Goal: Task Accomplishment & Management: Use online tool/utility

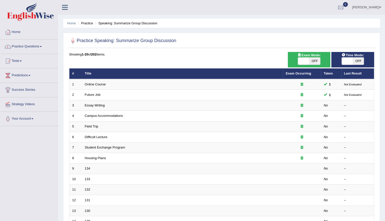
click at [349, 60] on span at bounding box center [347, 60] width 11 height 7
click at [357, 58] on span "OFF" at bounding box center [358, 60] width 11 height 7
checkbox input "true"
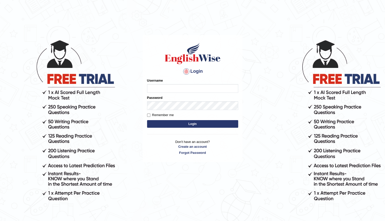
click at [161, 87] on input "Username" at bounding box center [192, 88] width 91 height 9
type input "Shani221"
click at [166, 148] on link "Create an account" at bounding box center [192, 146] width 91 height 5
click at [145, 141] on div "Login Please fix the following errors: Username Shani221 Password Remember me L…" at bounding box center [193, 98] width 100 height 127
click at [172, 128] on form "Please fix the following errors: Username Shani221 Password Remember me Login" at bounding box center [192, 103] width 91 height 51
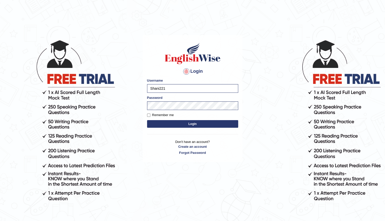
click at [189, 126] on button "Login" at bounding box center [192, 124] width 91 height 8
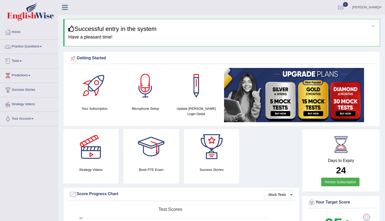
click at [29, 47] on link "Practice Questions" at bounding box center [29, 45] width 58 height 13
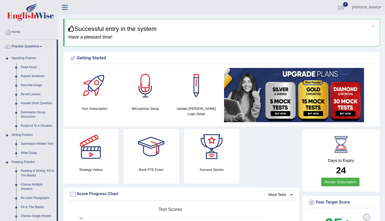
click at [32, 115] on link "Summarize Group Discussion" at bounding box center [37, 114] width 38 height 13
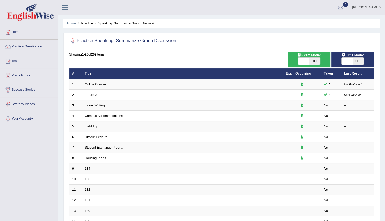
click at [354, 61] on span "OFF" at bounding box center [358, 60] width 11 height 7
checkbox input "true"
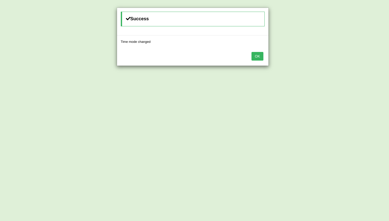
click at [259, 57] on button "OK" at bounding box center [257, 56] width 12 height 9
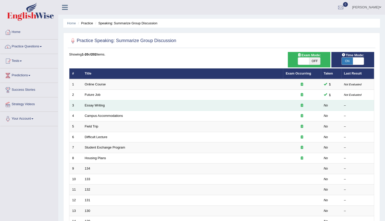
click at [108, 105] on td "Essay Writing" at bounding box center [182, 105] width 201 height 11
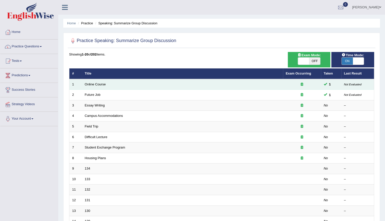
click at [302, 85] on div at bounding box center [302, 84] width 32 height 5
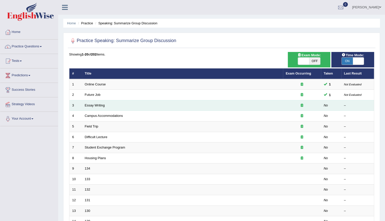
click at [113, 105] on td "Essay Writing" at bounding box center [182, 105] width 201 height 11
click at [96, 104] on link "Essay Writing" at bounding box center [95, 105] width 20 height 4
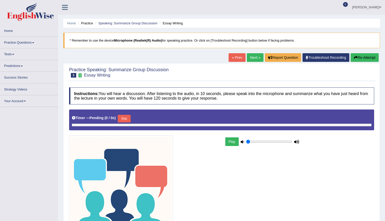
type input "0.7"
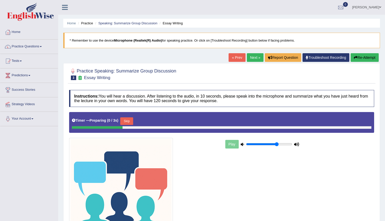
scroll to position [51, 0]
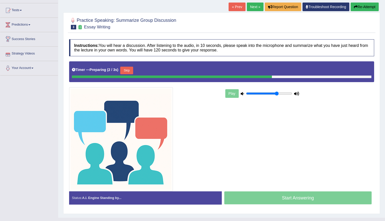
click at [128, 70] on button "Skip" at bounding box center [126, 71] width 13 height 8
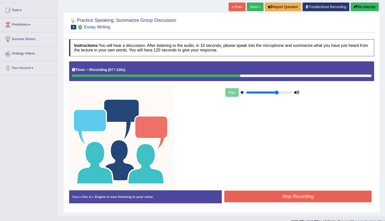
click at [357, 4] on button "Re-Attempt" at bounding box center [364, 7] width 28 height 9
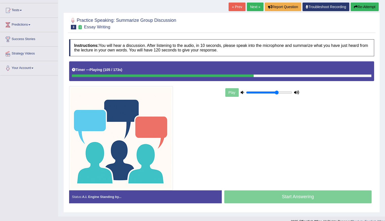
click at [276, 197] on div "Start Answering" at bounding box center [298, 197] width 153 height 14
click at [296, 197] on div "Start Answering" at bounding box center [298, 197] width 153 height 14
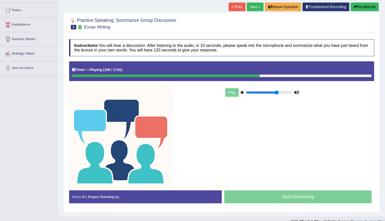
click at [296, 197] on div "Start Answering" at bounding box center [298, 197] width 153 height 14
drag, startPoint x: 296, startPoint y: 197, endPoint x: 303, endPoint y: 201, distance: 7.8
click at [303, 201] on div "Start Answering" at bounding box center [298, 197] width 153 height 14
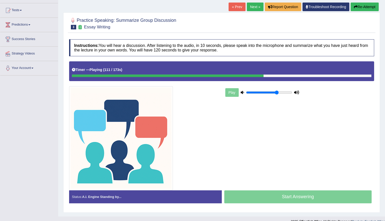
click at [303, 201] on div "Start Answering" at bounding box center [298, 197] width 153 height 14
click at [119, 70] on b "113 / 173s" at bounding box center [112, 70] width 17 height 4
click at [262, 191] on div "Start Answering" at bounding box center [298, 197] width 153 height 14
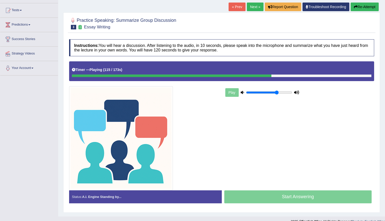
click at [262, 191] on div "Start Answering" at bounding box center [298, 197] width 153 height 14
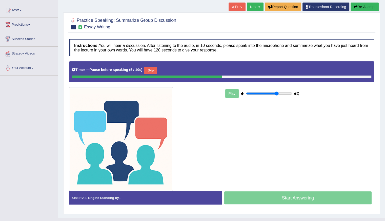
click at [152, 69] on button "Skip" at bounding box center [150, 71] width 13 height 8
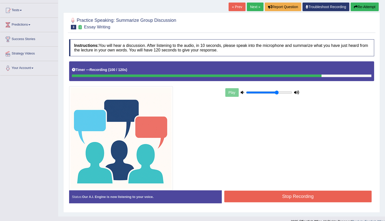
click at [269, 196] on button "Stop Recording" at bounding box center [298, 196] width 148 height 12
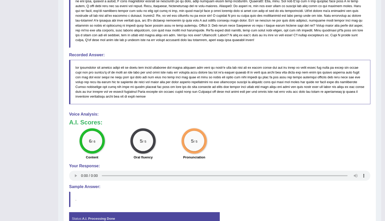
scroll to position [304, 0]
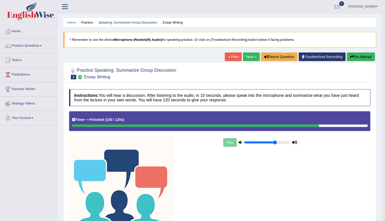
scroll to position [0, 0]
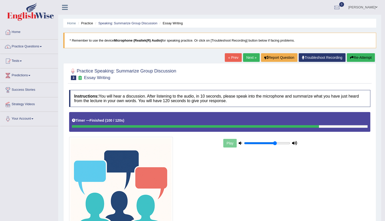
click at [364, 125] on div at bounding box center [220, 126] width 296 height 3
click at [251, 59] on link "Next »" at bounding box center [251, 57] width 17 height 9
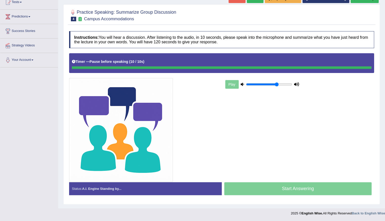
scroll to position [58, 0]
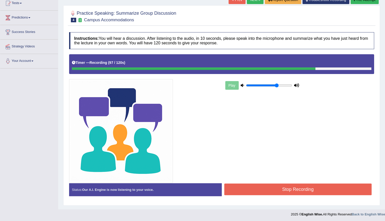
click at [256, 189] on button "Stop Recording" at bounding box center [298, 189] width 148 height 12
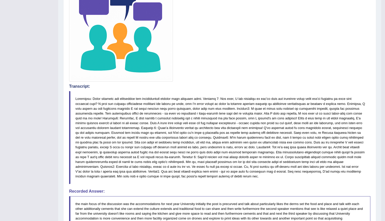
scroll to position [7, 0]
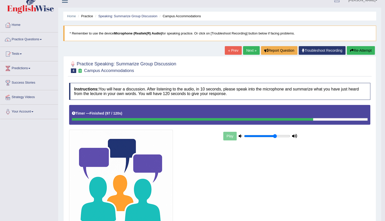
click at [21, 34] on link "Practice Questions" at bounding box center [29, 38] width 58 height 13
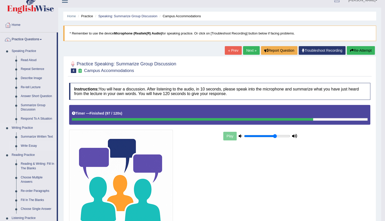
click at [30, 146] on link "Write Essay" at bounding box center [37, 145] width 38 height 9
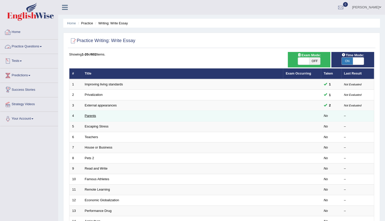
click at [92, 116] on link "Parents" at bounding box center [90, 116] width 11 height 4
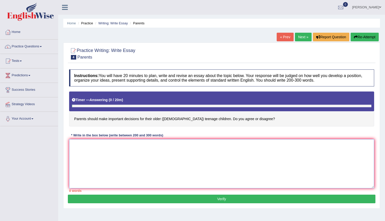
click at [121, 173] on textarea at bounding box center [221, 163] width 305 height 49
click at [202, 179] on textarea "The increasing influence of e" at bounding box center [221, 163] width 305 height 49
click at [129, 148] on textarea "The increasing influence of e" at bounding box center [221, 163] width 305 height 49
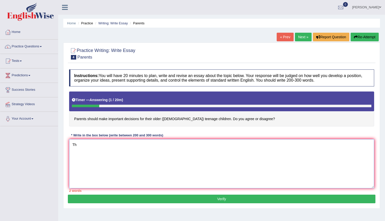
type textarea "T"
click at [368, 36] on button "Re-Attempt" at bounding box center [364, 37] width 28 height 9
drag, startPoint x: 0, startPoint y: 0, endPoint x: 109, endPoint y: 164, distance: 197.3
click at [109, 164] on textarea at bounding box center [221, 163] width 305 height 49
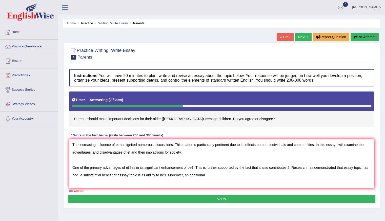
type textarea "The increasing influence of et has ignited numerous discussions. This matter is…"
click at [358, 36] on button "Re-Attempt" at bounding box center [364, 37] width 28 height 9
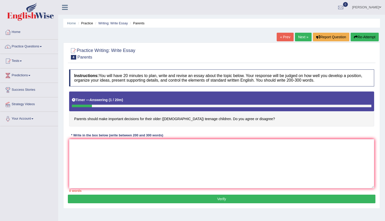
click at [33, 47] on link "Practice Questions" at bounding box center [29, 45] width 58 height 13
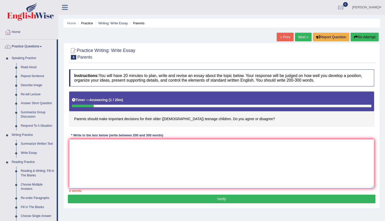
click at [102, 159] on textarea at bounding box center [221, 163] width 305 height 49
type textarea "T"
